Goal: Task Accomplishment & Management: Manage account settings

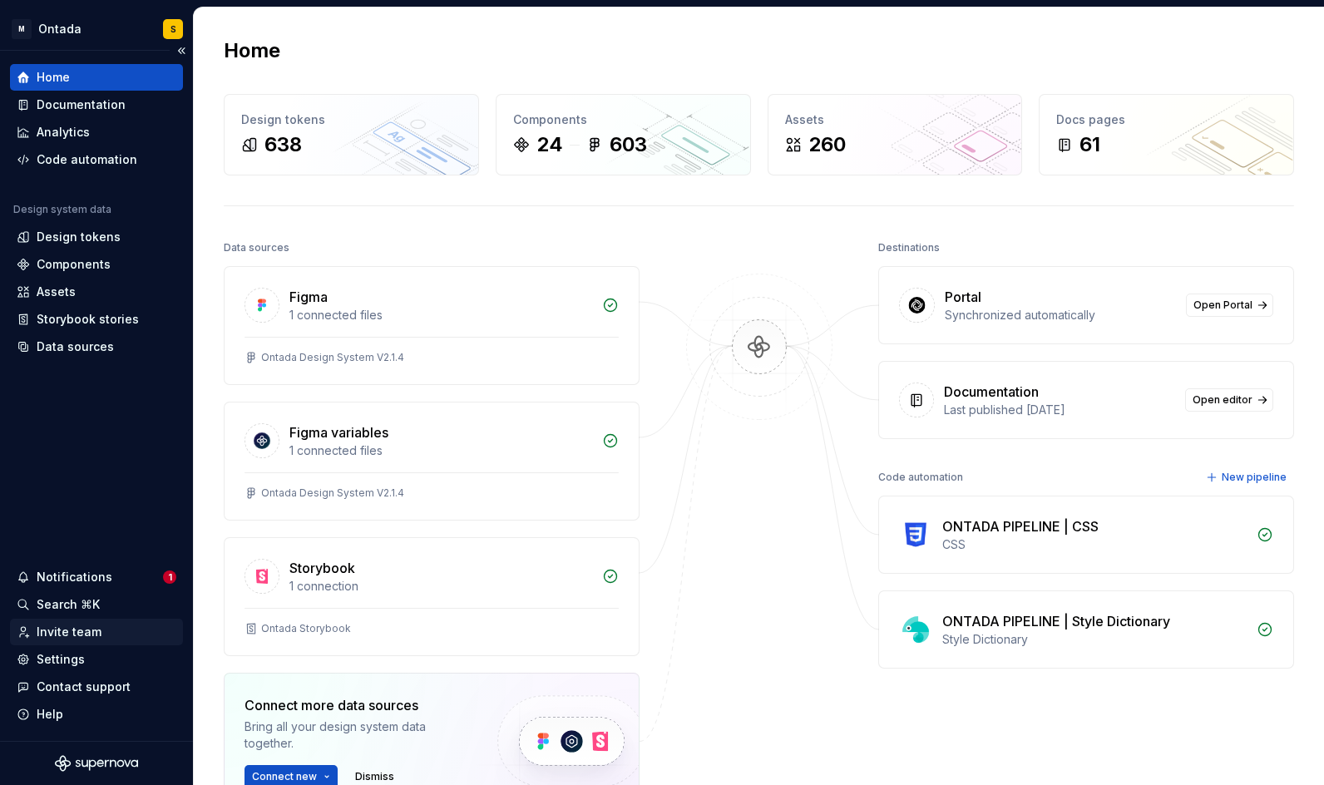
click at [86, 627] on div "Invite team" at bounding box center [69, 632] width 65 height 17
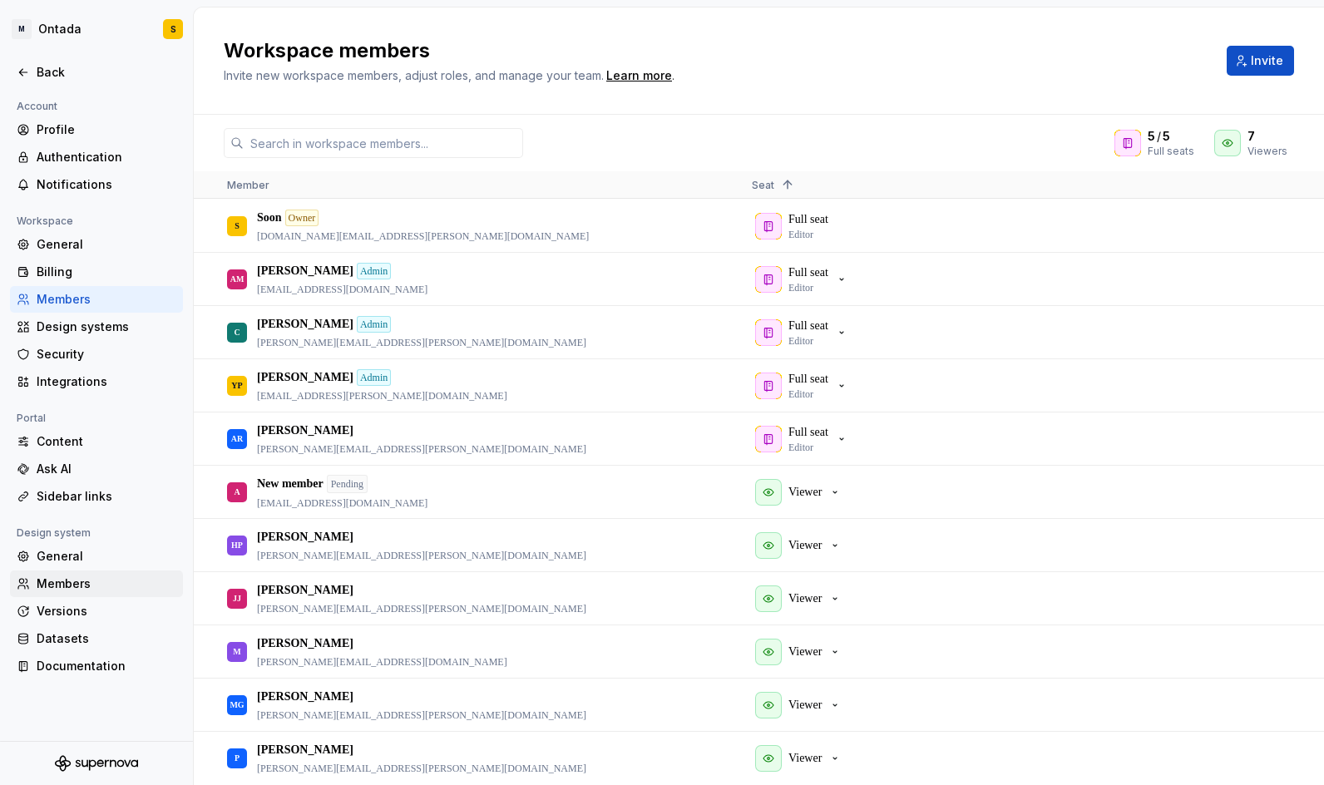
click at [88, 581] on div "Members" at bounding box center [107, 583] width 140 height 17
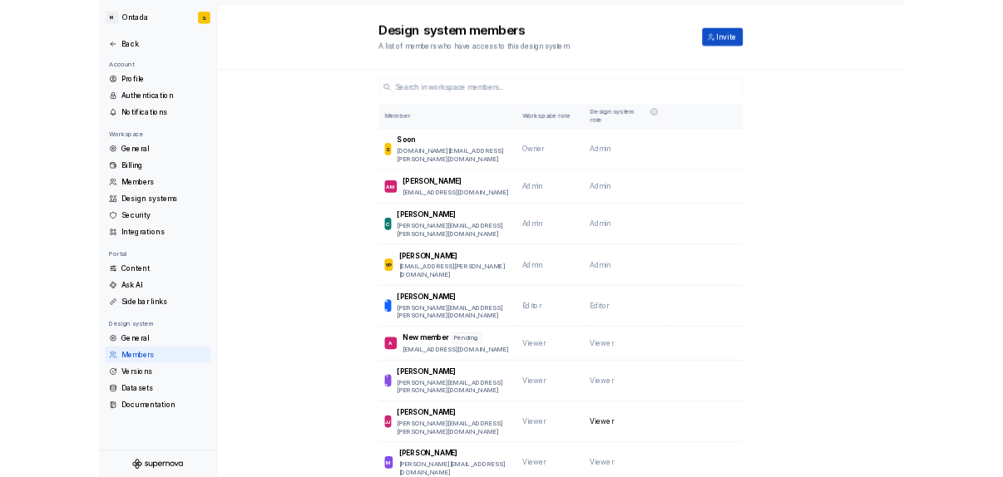
scroll to position [145, 0]
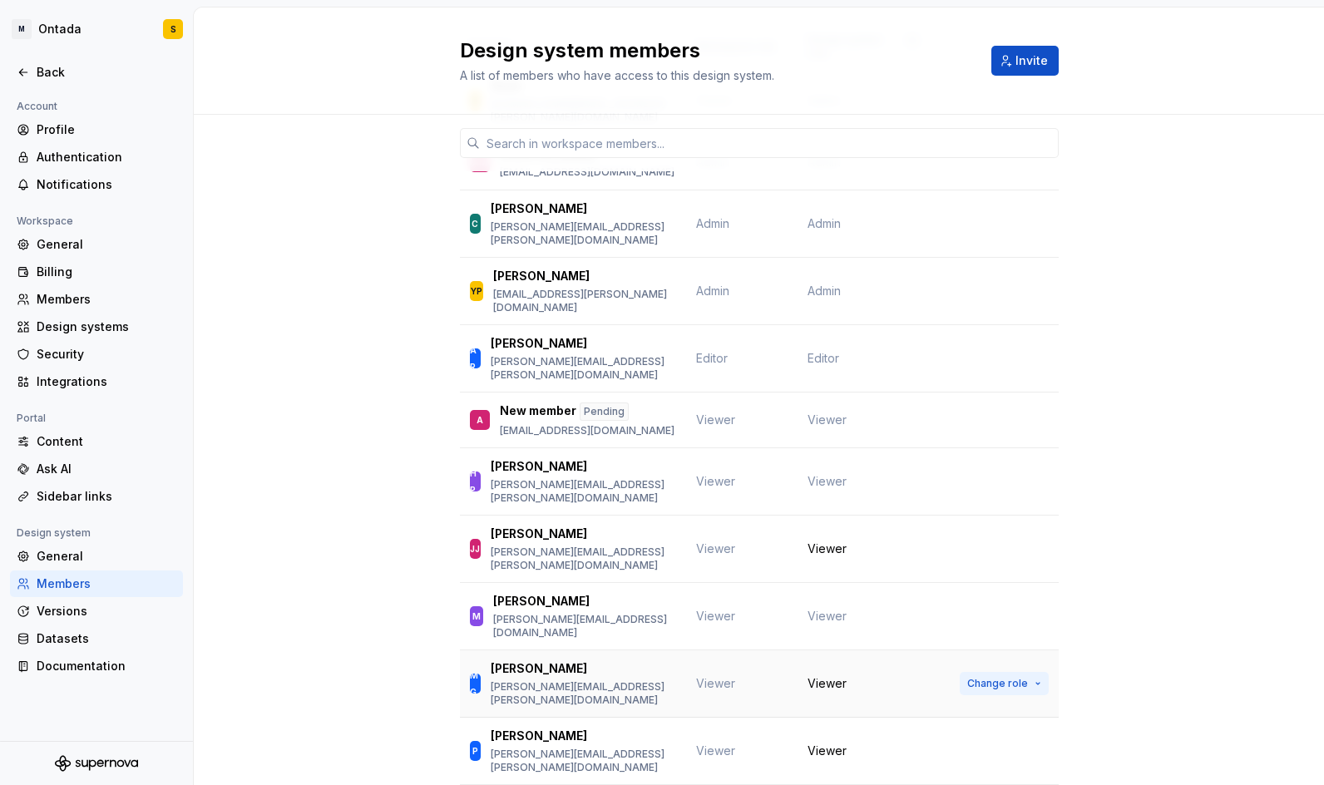
click at [1036, 672] on button "Change role" at bounding box center [1003, 683] width 89 height 23
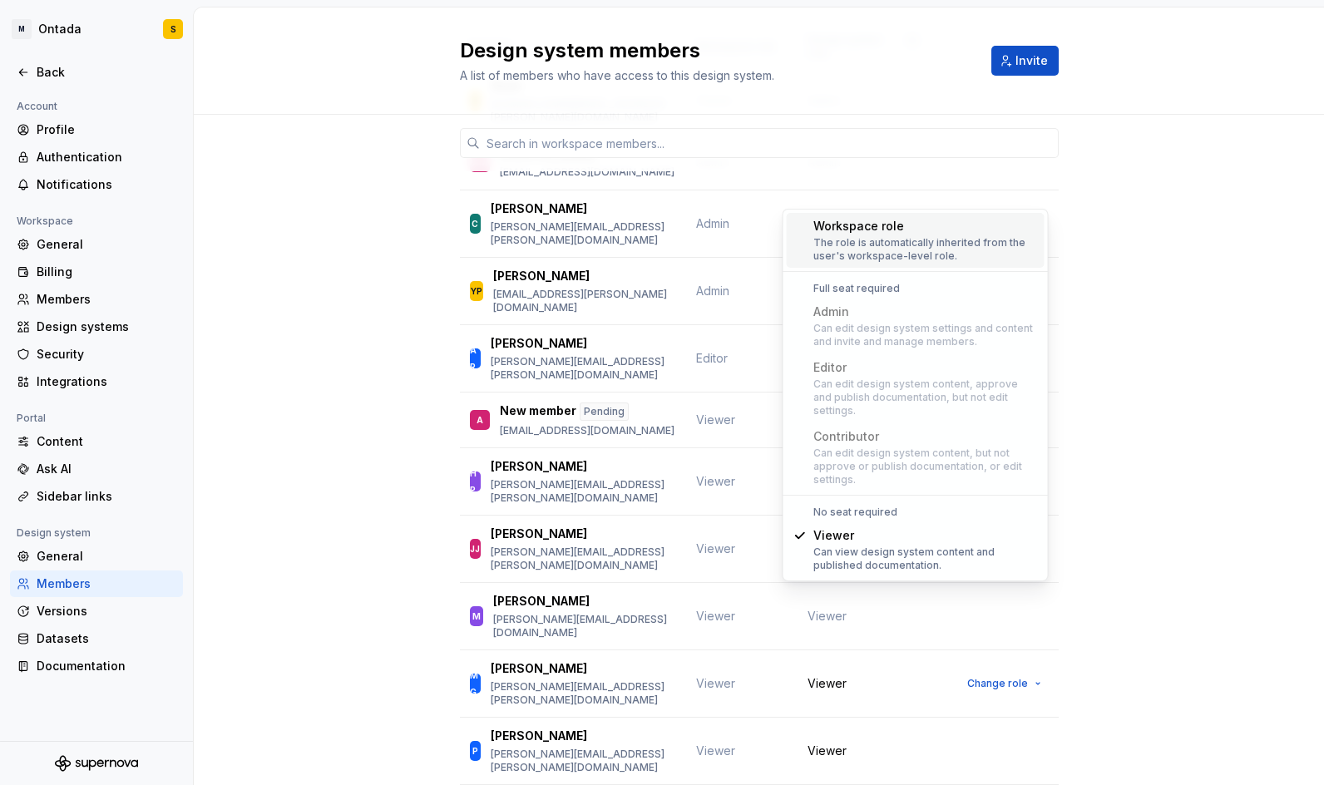
click at [1198, 454] on div "Member Workspace role Design system role S [PERSON_NAME] [DOMAIN_NAME][EMAIL_AD…" at bounding box center [759, 436] width 1130 height 933
